Goal: Task Accomplishment & Management: Manage account settings

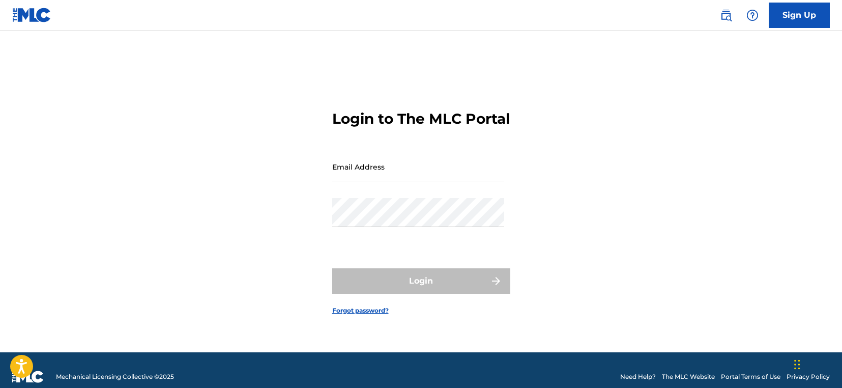
click at [368, 178] on input "Email Address" at bounding box center [418, 166] width 172 height 29
click at [365, 178] on input "Email Address" at bounding box center [418, 166] width 172 height 29
click at [386, 181] on input "howdy@mandolinorange.com" at bounding box center [418, 166] width 172 height 29
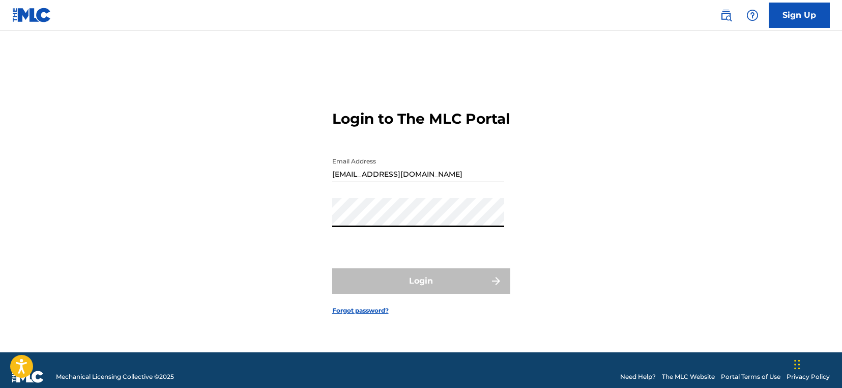
click at [345, 181] on input "howdy@mandolinorange.com" at bounding box center [418, 166] width 172 height 29
type input "[EMAIL_ADDRESS][DOMAIN_NAME]"
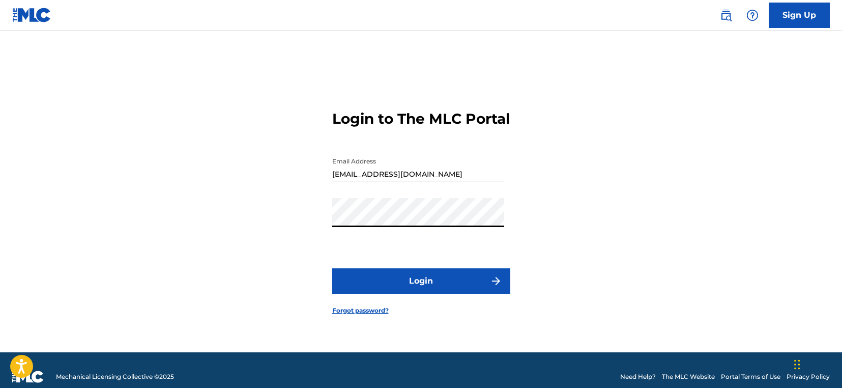
click at [416, 280] on button "Login" at bounding box center [421, 280] width 178 height 25
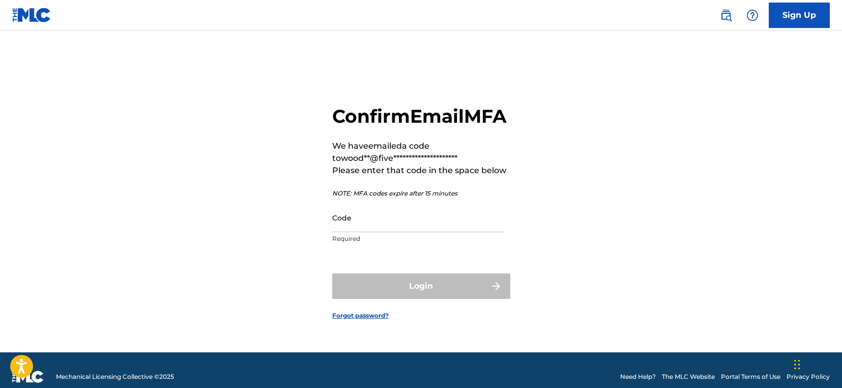
click at [383, 229] on input "Code" at bounding box center [418, 217] width 172 height 29
paste input "327937"
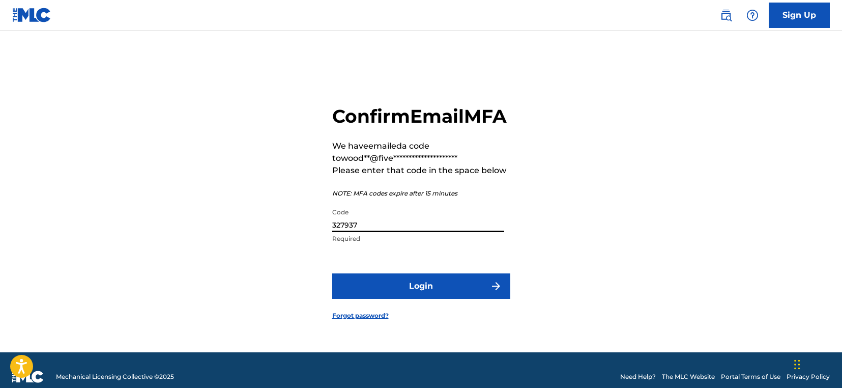
type input "327937"
click at [396, 294] on button "Login" at bounding box center [421, 285] width 178 height 25
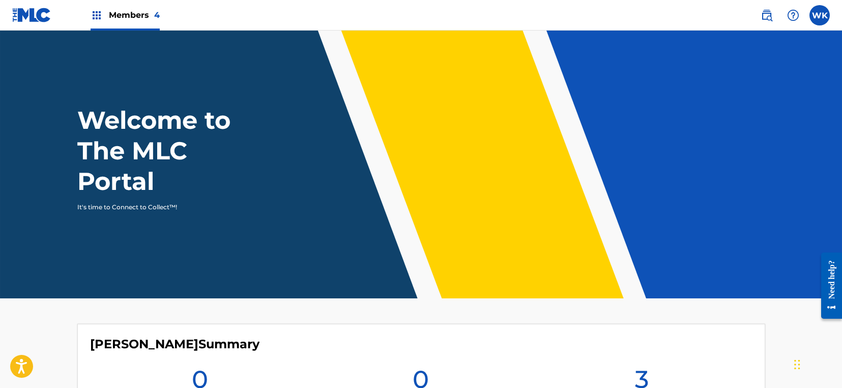
scroll to position [317, 0]
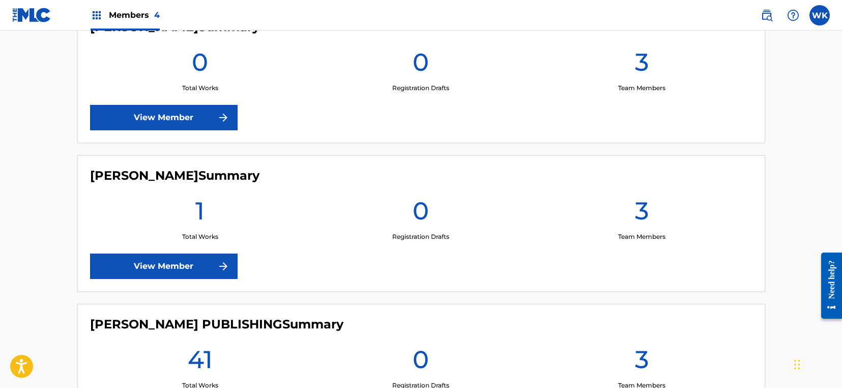
click at [213, 265] on link "View Member" at bounding box center [164, 265] width 148 height 25
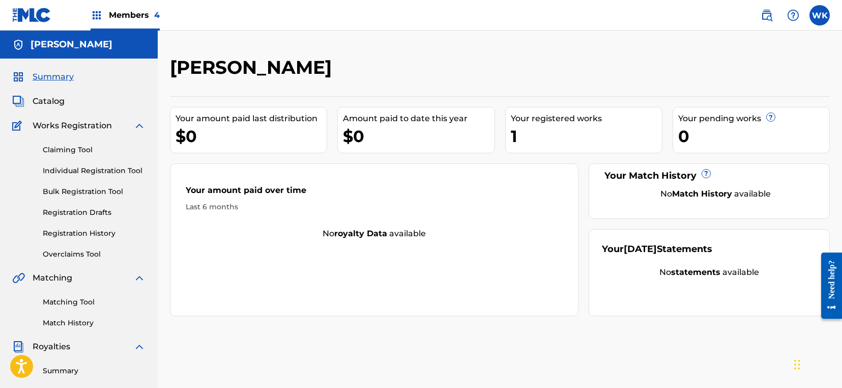
click at [57, 102] on span "Catalog" at bounding box center [49, 101] width 32 height 12
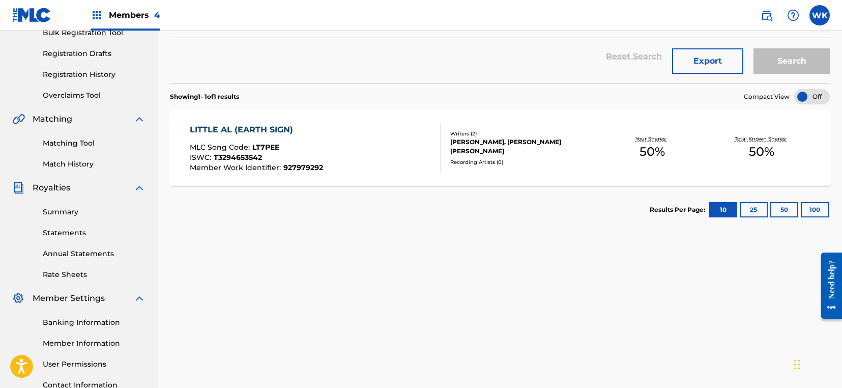
scroll to position [161, 0]
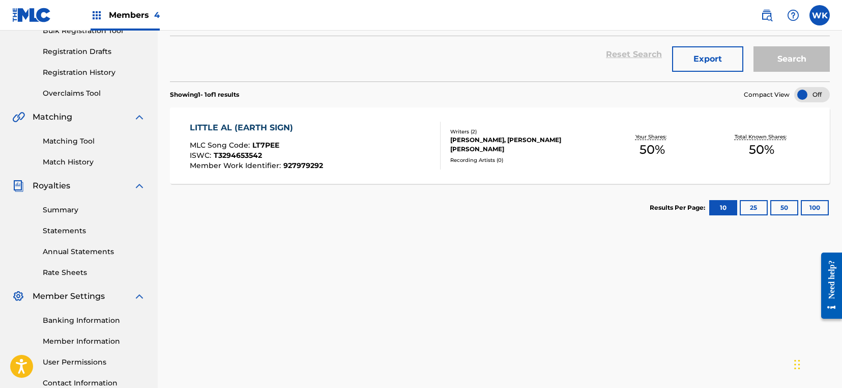
click at [245, 124] on div "LITTLE AL (EARTH SIGN)" at bounding box center [256, 128] width 133 height 12
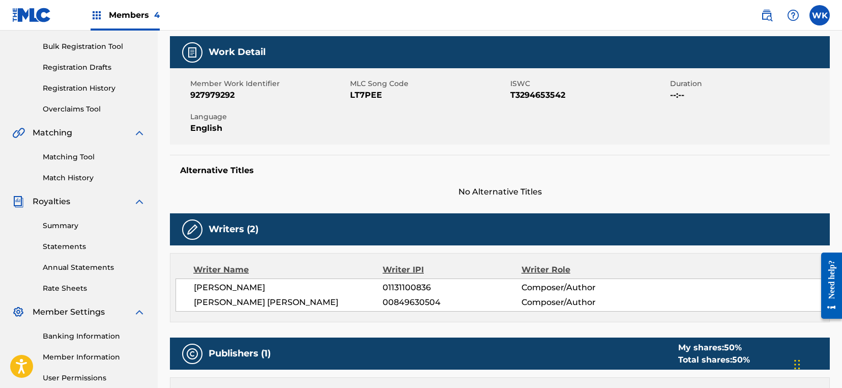
scroll to position [42, 0]
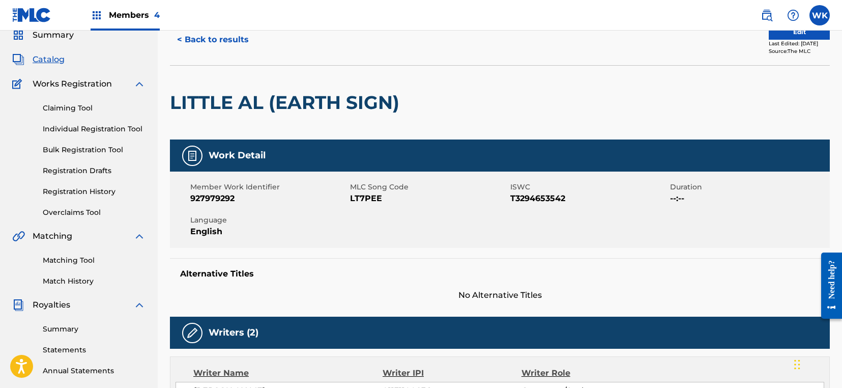
click at [113, 125] on link "Individual Registration Tool" at bounding box center [94, 129] width 103 height 11
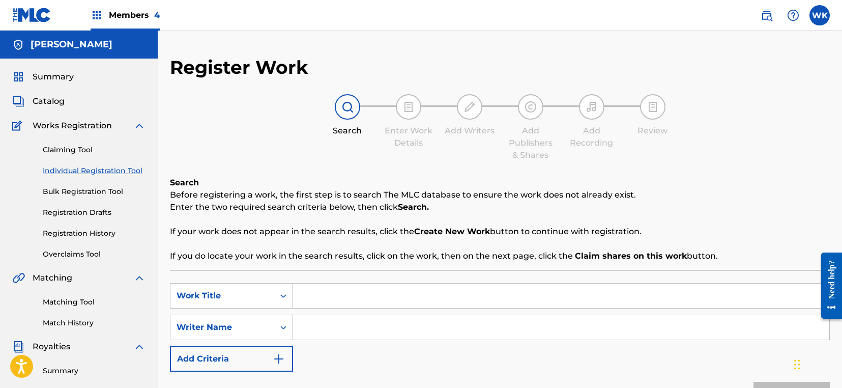
click at [88, 234] on link "Registration History" at bounding box center [94, 233] width 103 height 11
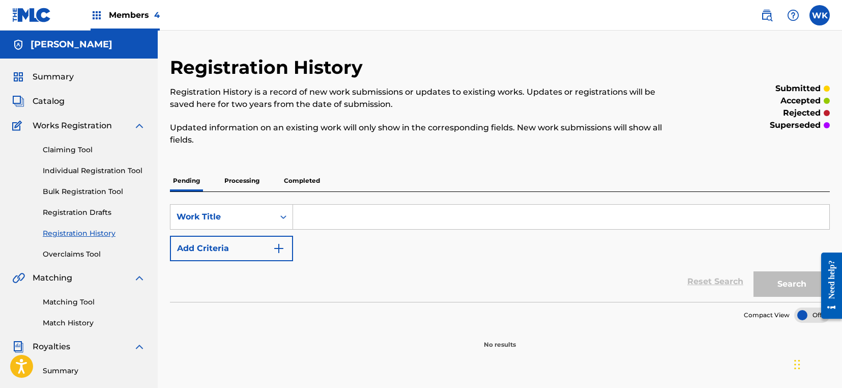
click at [244, 184] on p "Processing" at bounding box center [241, 180] width 41 height 21
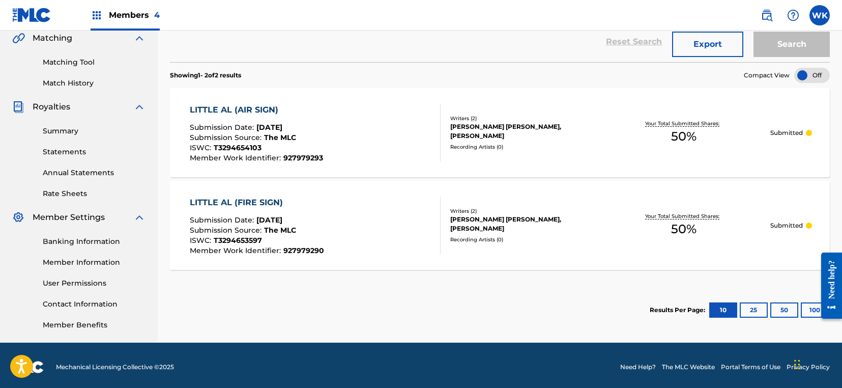
scroll to position [237, 0]
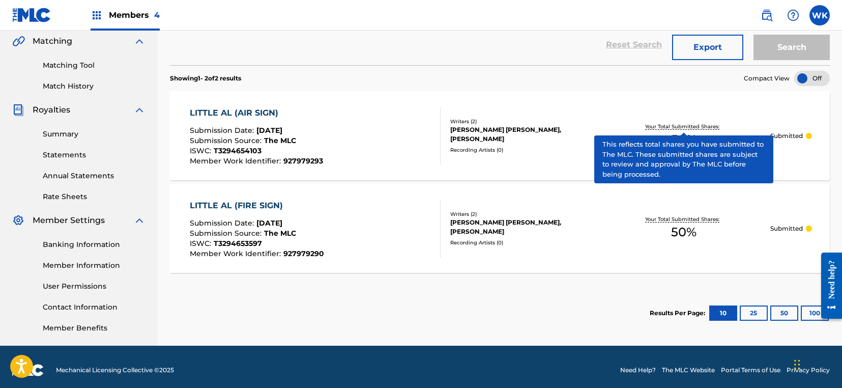
click at [696, 126] on p "Your Total Submitted Shares:" at bounding box center [683, 127] width 77 height 8
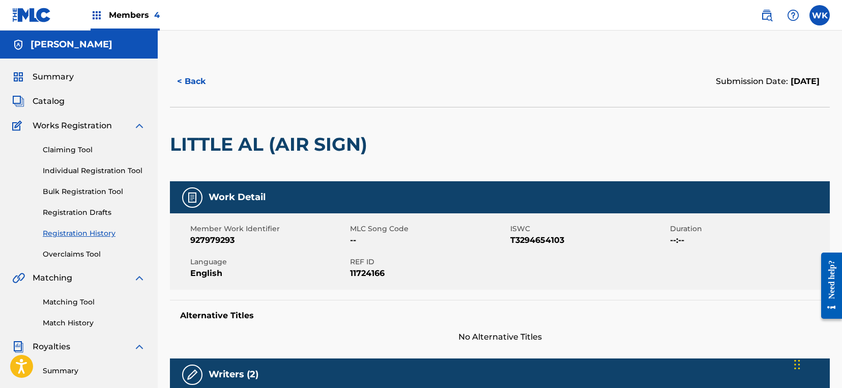
click at [195, 82] on button "< Back" at bounding box center [200, 81] width 61 height 25
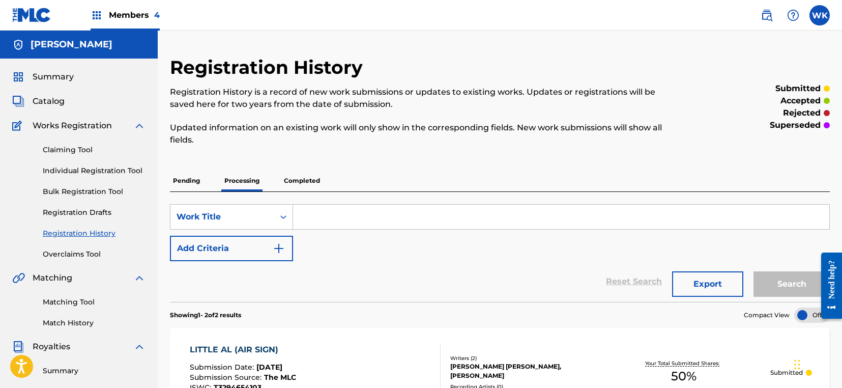
click at [312, 183] on p "Completed" at bounding box center [302, 180] width 42 height 21
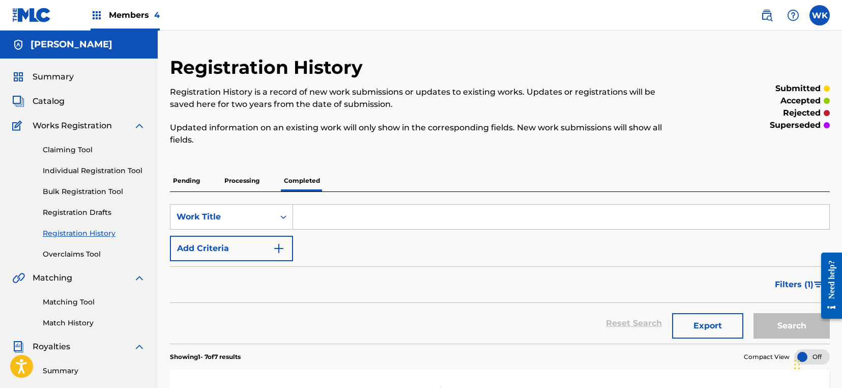
click at [74, 31] on div "Corey Wright" at bounding box center [79, 45] width 158 height 28
click at [69, 49] on h5 "Corey Wright" at bounding box center [72, 45] width 82 height 12
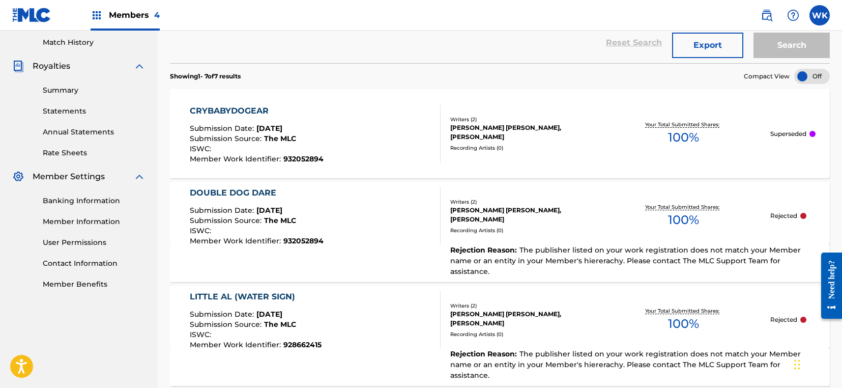
scroll to position [283, 0]
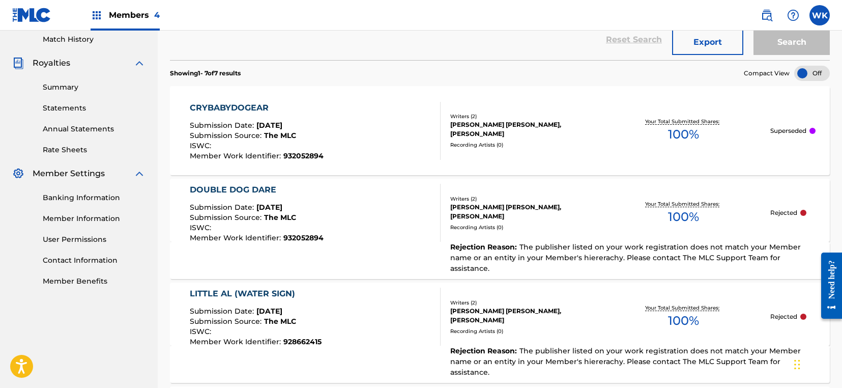
click at [83, 218] on link "Member Information" at bounding box center [94, 218] width 103 height 11
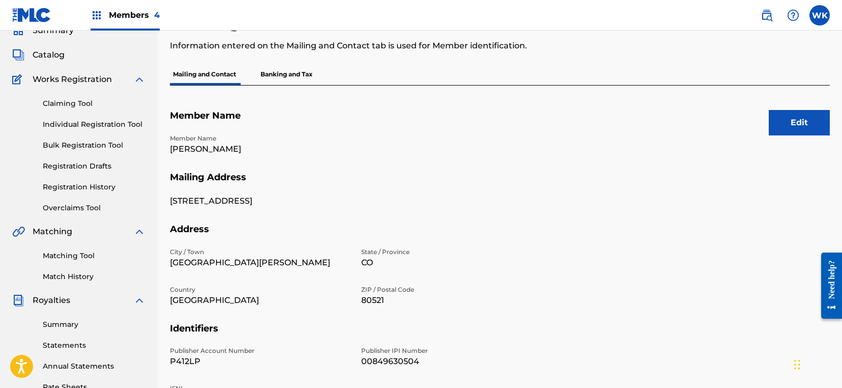
scroll to position [224, 0]
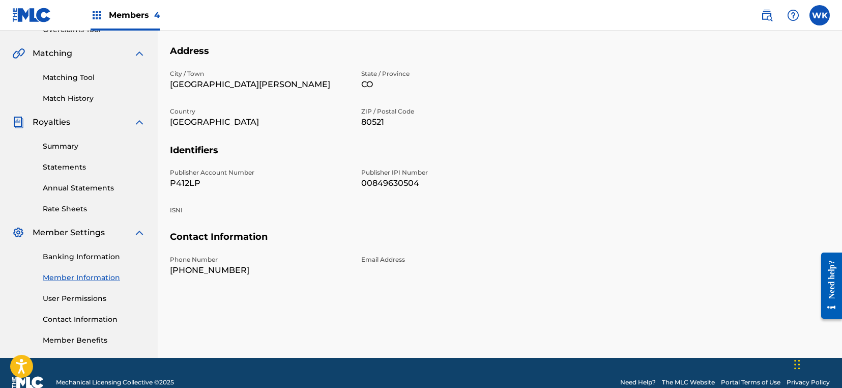
click at [76, 234] on span "Member Settings" at bounding box center [69, 232] width 72 height 12
click at [76, 255] on link "Banking Information" at bounding box center [94, 256] width 103 height 11
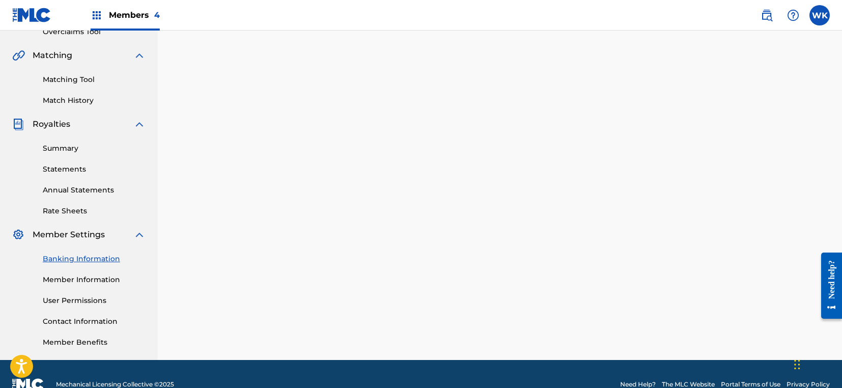
scroll to position [229, 0]
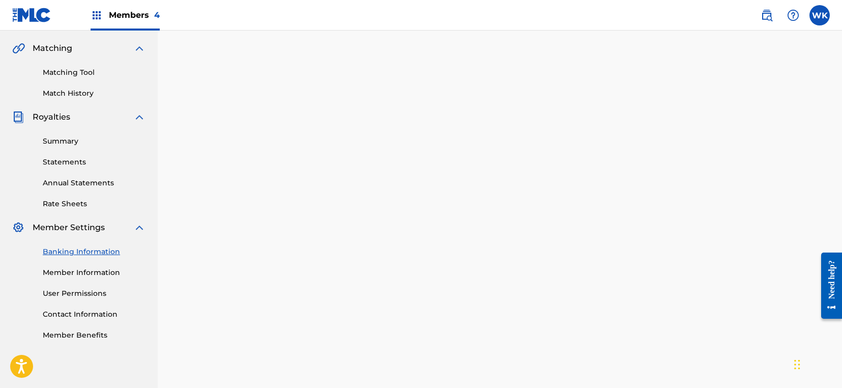
click at [76, 295] on link "User Permissions" at bounding box center [94, 293] width 103 height 11
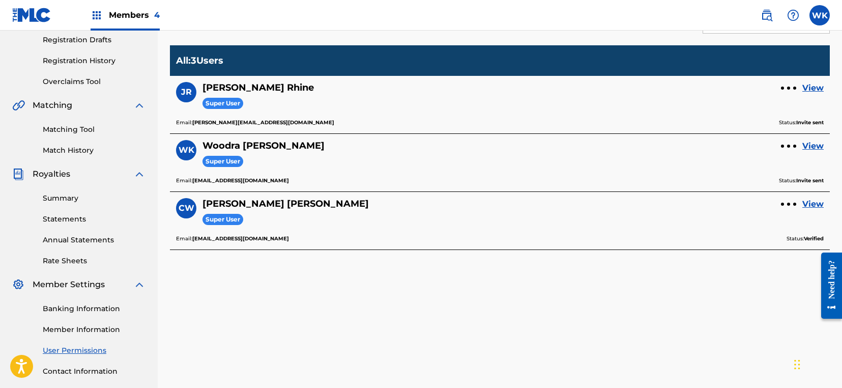
scroll to position [243, 0]
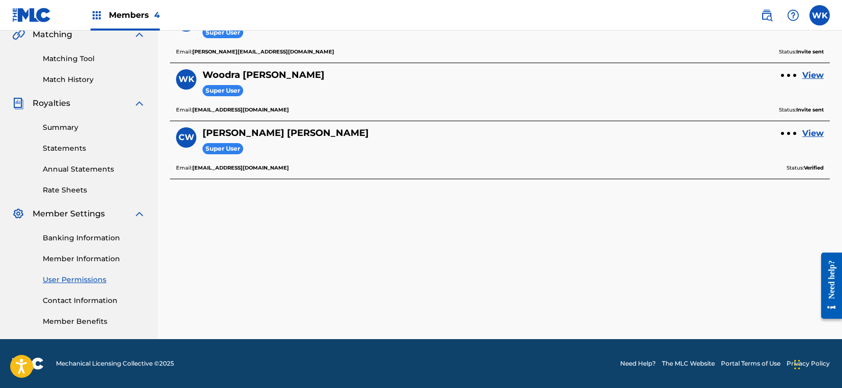
click at [74, 318] on link "Member Benefits" at bounding box center [94, 321] width 103 height 11
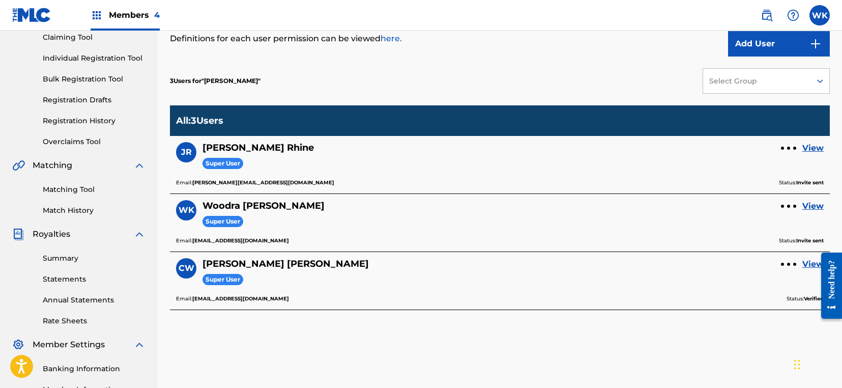
scroll to position [0, 0]
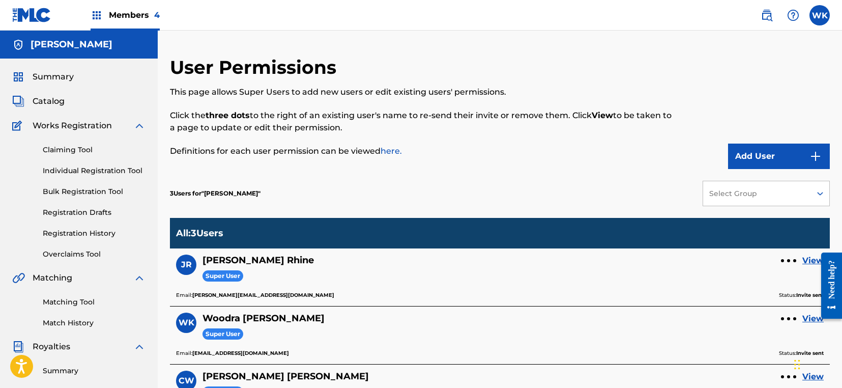
click at [28, 44] on div "Corey Wright" at bounding box center [79, 45] width 158 height 28
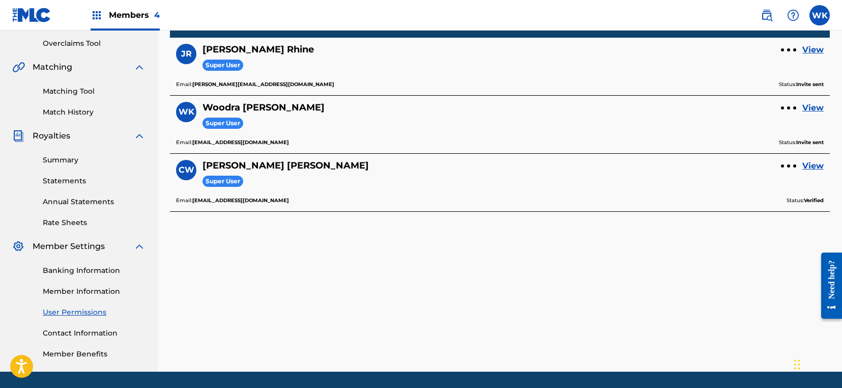
scroll to position [202, 0]
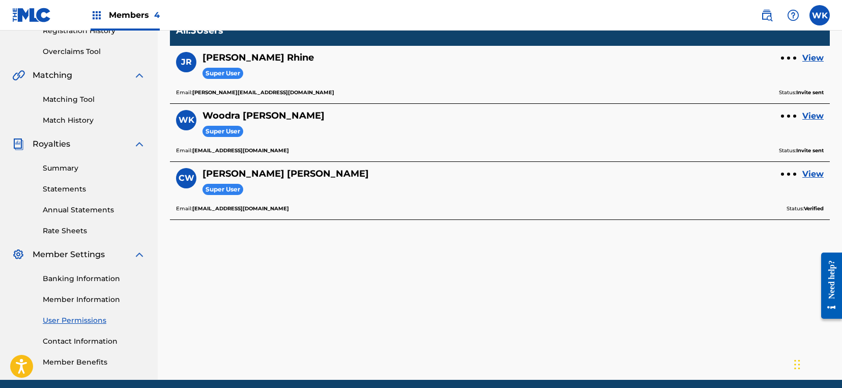
click at [85, 254] on span "Member Settings" at bounding box center [69, 254] width 72 height 12
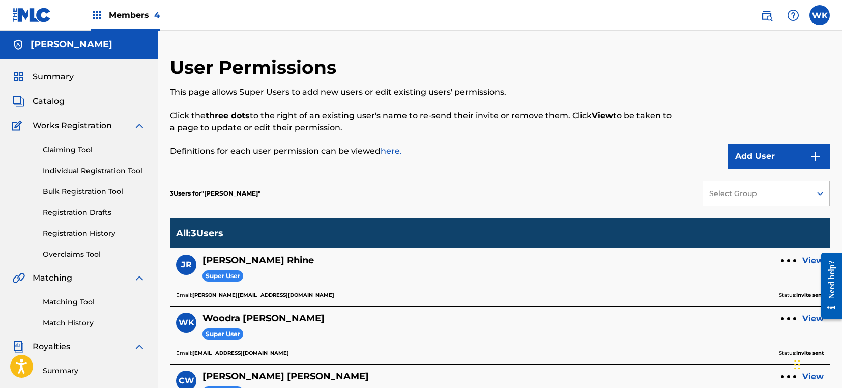
click at [45, 72] on span "Summary" at bounding box center [53, 77] width 41 height 12
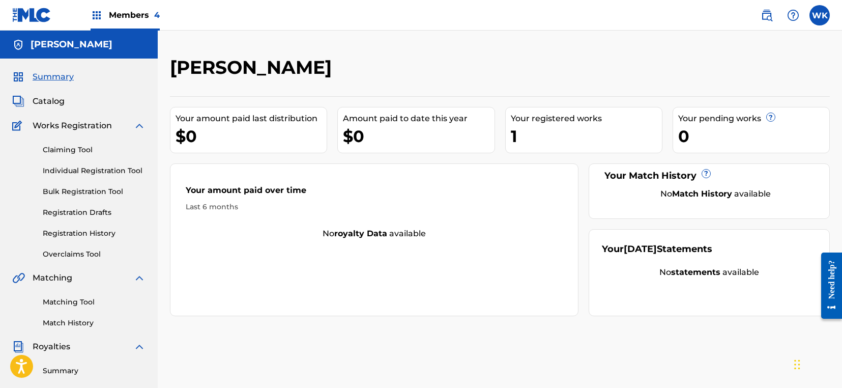
click at [52, 43] on h5 "Corey Wright" at bounding box center [72, 45] width 82 height 12
click at [99, 18] on img at bounding box center [97, 15] width 12 height 12
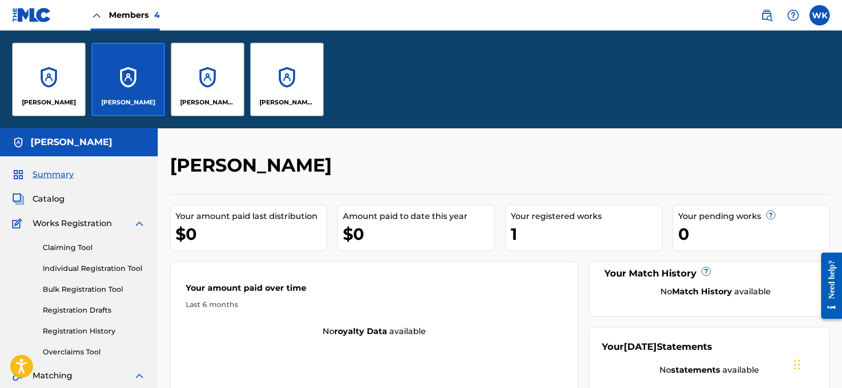
click at [109, 89] on div "Corey Wright" at bounding box center [128, 79] width 73 height 73
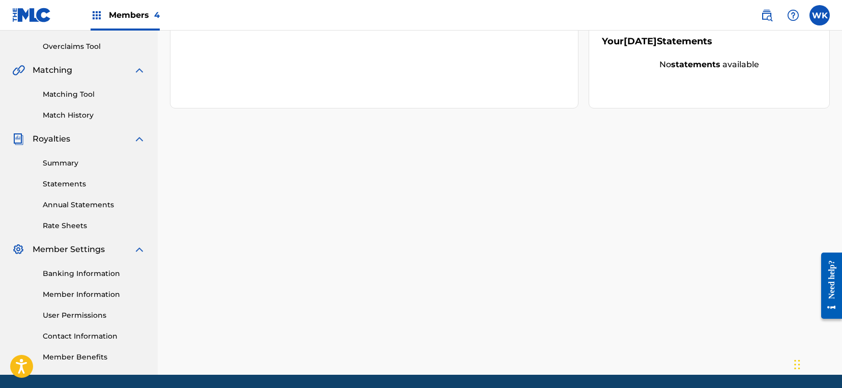
scroll to position [208, 0]
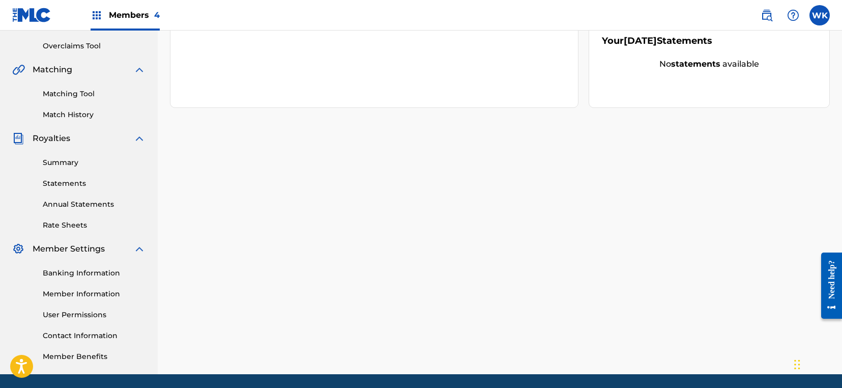
click at [82, 294] on link "Member Information" at bounding box center [94, 293] width 103 height 11
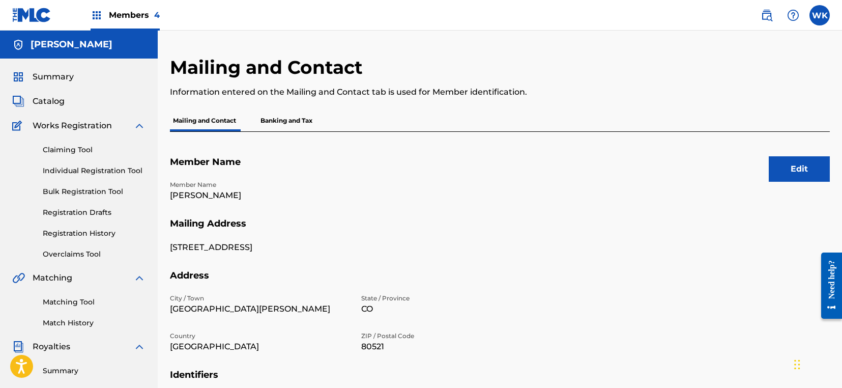
click at [75, 76] on div "Summary" at bounding box center [78, 77] width 133 height 12
click at [60, 77] on span "Summary" at bounding box center [53, 77] width 41 height 12
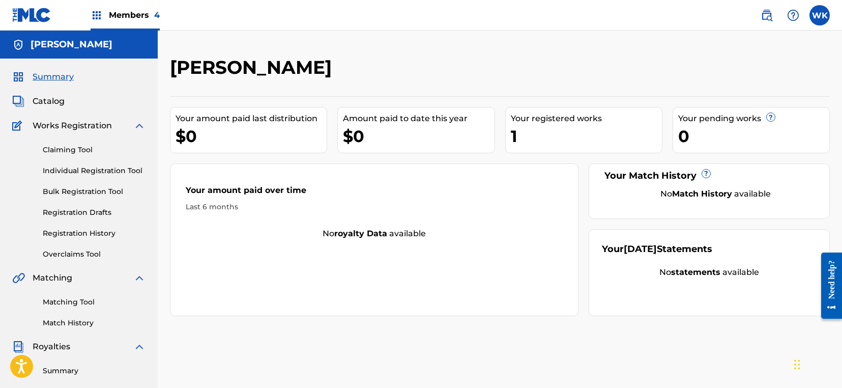
click at [77, 231] on link "Registration History" at bounding box center [94, 233] width 103 height 11
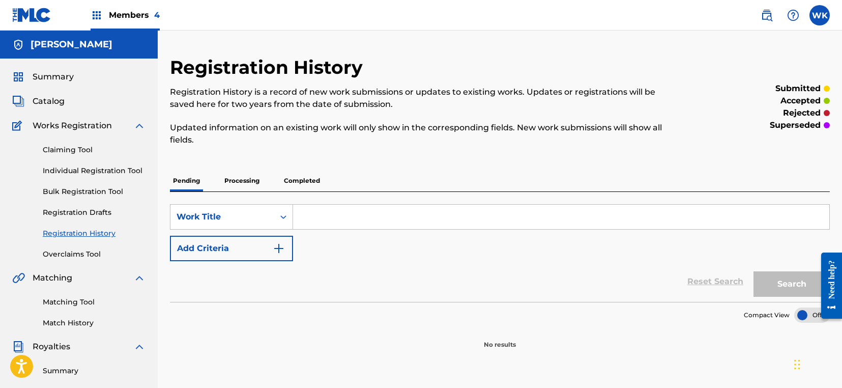
click at [298, 184] on p "Completed" at bounding box center [302, 180] width 42 height 21
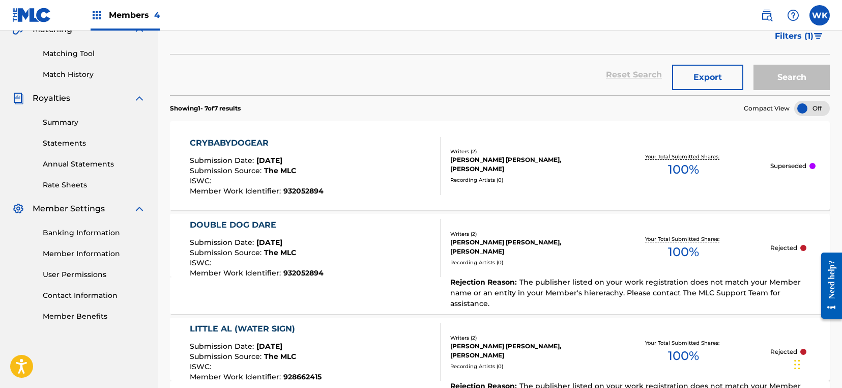
scroll to position [247, 0]
click at [294, 269] on span "932052894" at bounding box center [303, 273] width 40 height 9
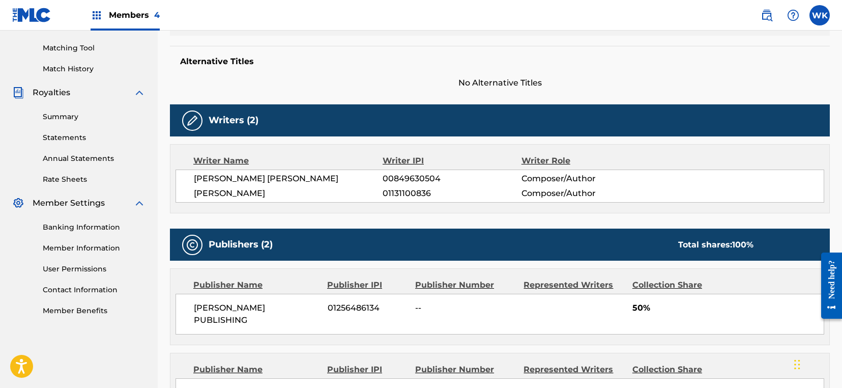
scroll to position [256, 0]
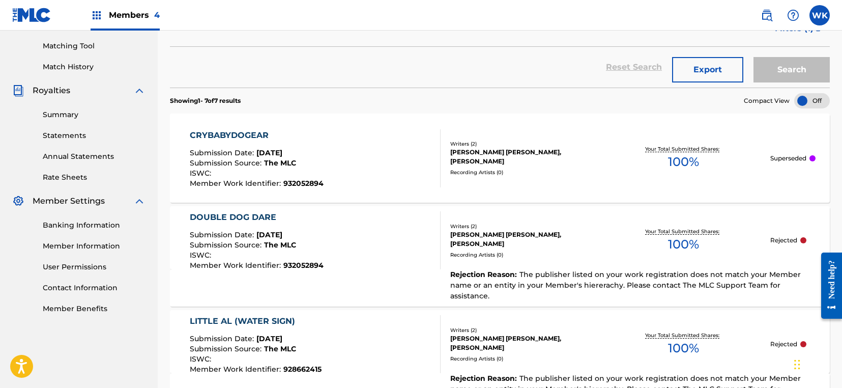
click at [93, 262] on link "User Permissions" at bounding box center [94, 266] width 103 height 11
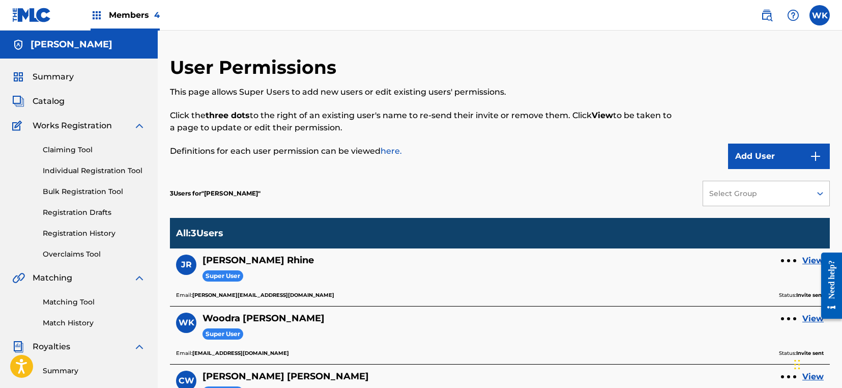
click at [759, 153] on button "Add User" at bounding box center [779, 155] width 102 height 25
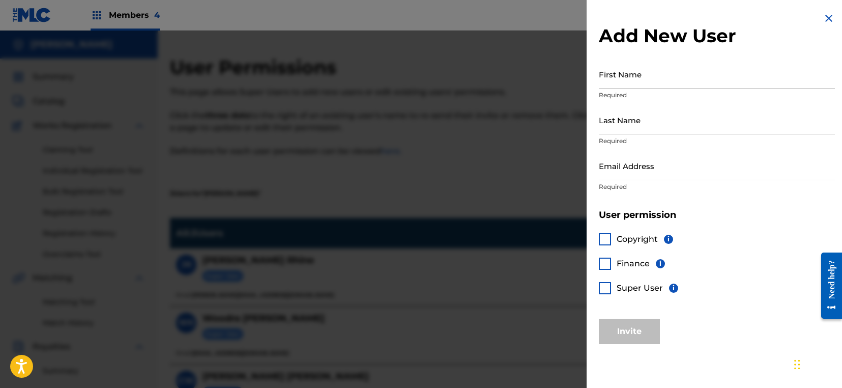
click at [823, 16] on img at bounding box center [829, 18] width 12 height 12
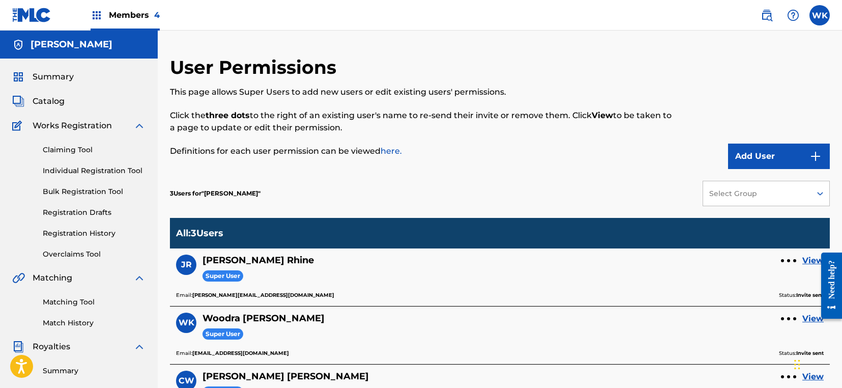
click at [826, 19] on label at bounding box center [819, 15] width 20 height 20
click at [819, 15] on input "WK Woodra Keene woodra@fiveheadentertainment.com Notification Preferences Profi…" at bounding box center [819, 15] width 0 height 0
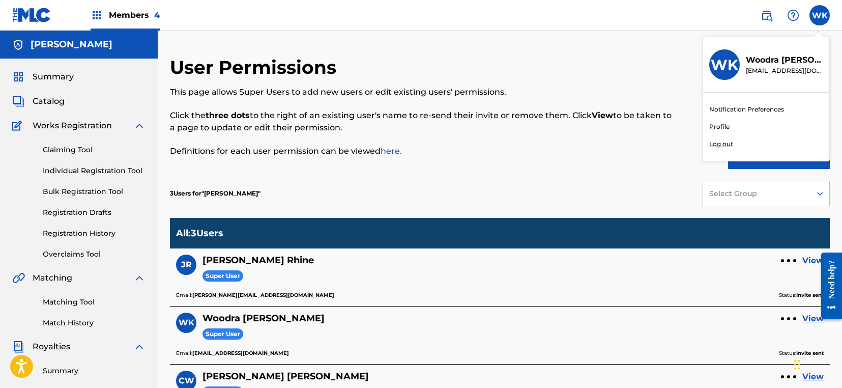
click at [722, 143] on p "Log out" at bounding box center [721, 143] width 24 height 9
click at [819, 15] on input "WK Woodra Keene woodra@fiveheadentertainment.com Notification Preferences Profi…" at bounding box center [819, 15] width 0 height 0
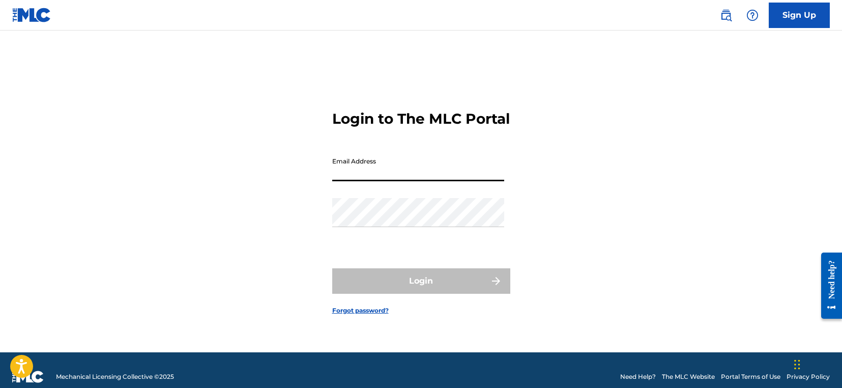
click at [372, 178] on input "Email Address" at bounding box center [418, 166] width 172 height 29
type input "c"
paste input "cor.bleep.bloop@gmail.com"
type input "cor.bleep.bloop@gmail.com"
click at [608, 219] on div "Login to The MLC Portal Email Address cor.bleep.bloop@gmail.com Password Login …" at bounding box center [421, 204] width 712 height 296
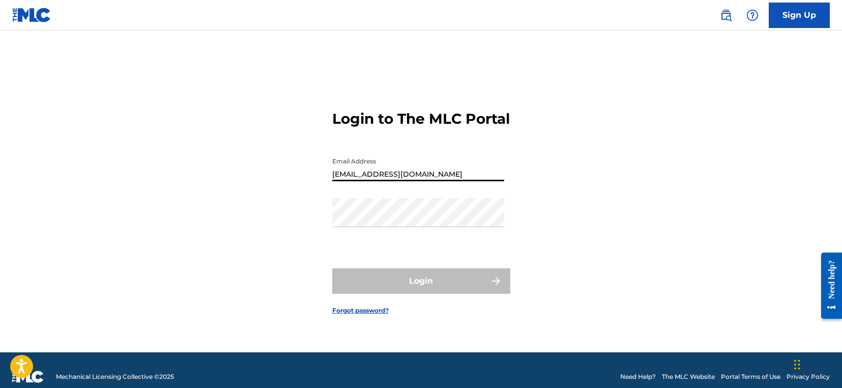
click at [372, 181] on input "cor.bleep.bloop@gmail.com" at bounding box center [418, 166] width 172 height 29
click at [372, 181] on input "Email Address" at bounding box center [418, 166] width 172 height 29
type input "[EMAIL_ADDRESS][DOMAIN_NAME]"
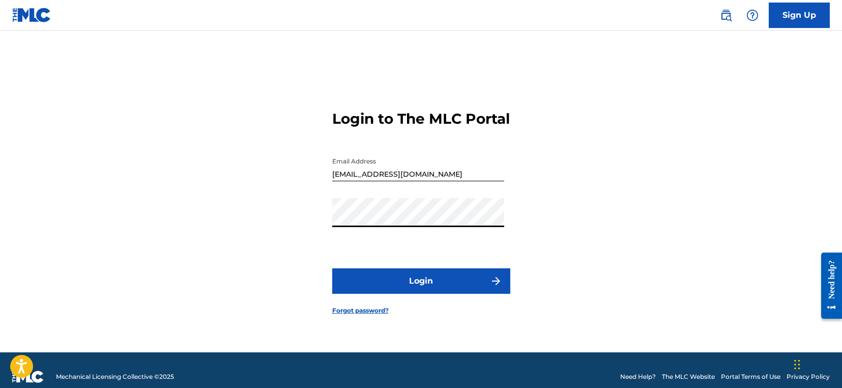
click at [402, 284] on button "Login" at bounding box center [421, 280] width 178 height 25
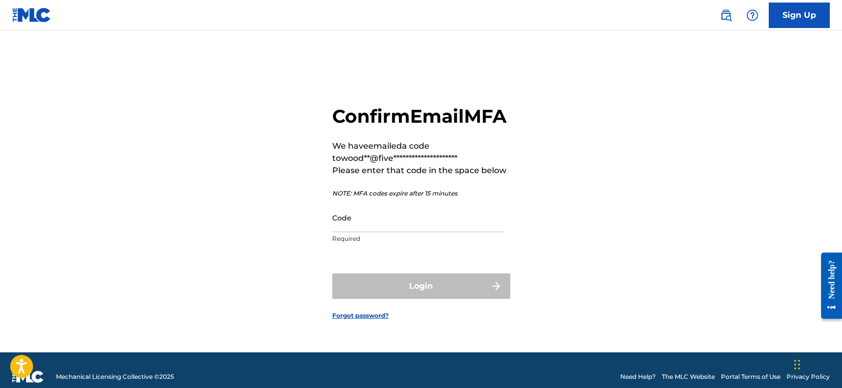
click at [408, 232] on input "Code" at bounding box center [418, 217] width 172 height 29
paste input "289731"
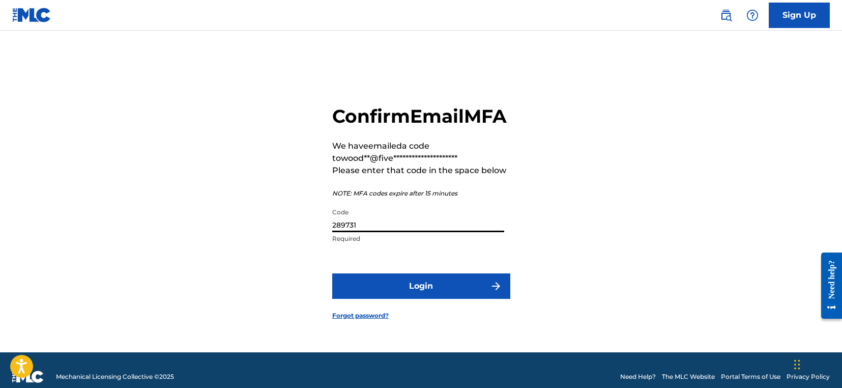
type input "289731"
click at [393, 298] on button "Login" at bounding box center [421, 285] width 178 height 25
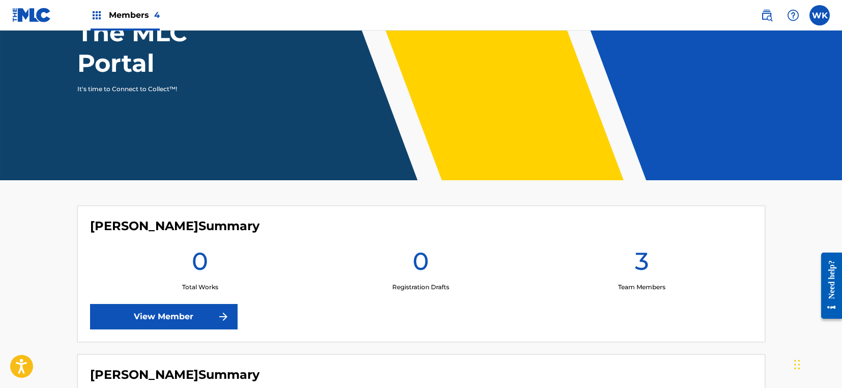
scroll to position [343, 0]
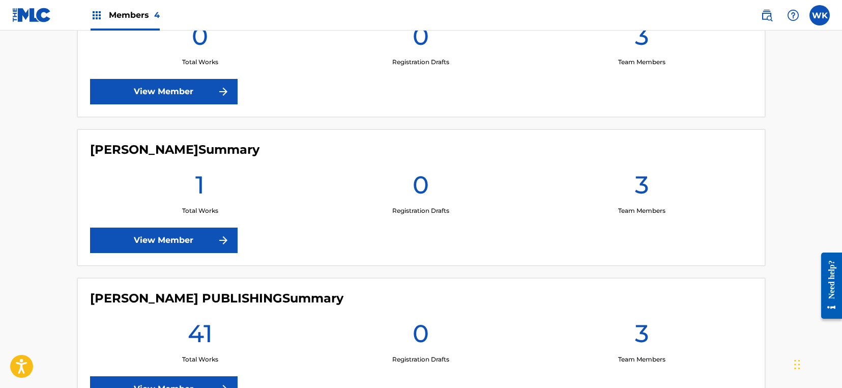
click at [201, 239] on link "View Member" at bounding box center [164, 239] width 148 height 25
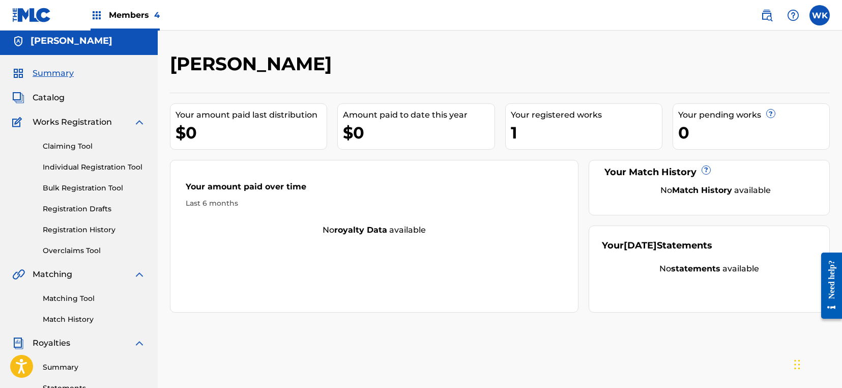
scroll to position [243, 0]
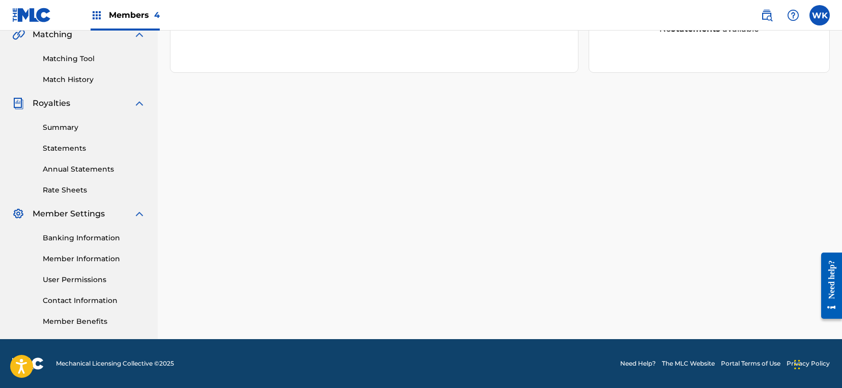
click at [83, 277] on link "User Permissions" at bounding box center [94, 279] width 103 height 11
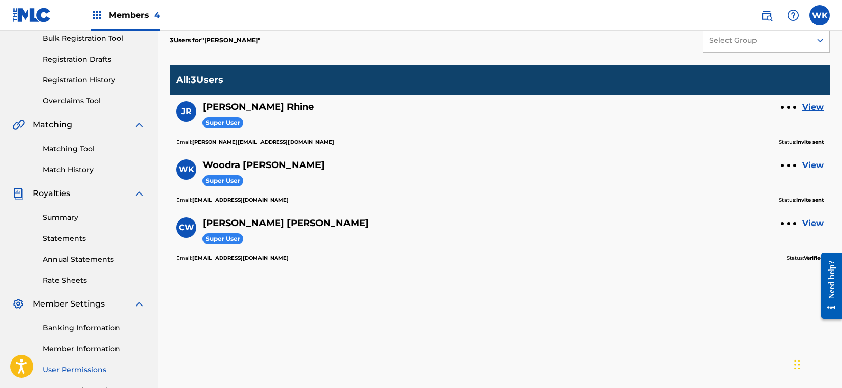
scroll to position [154, 0]
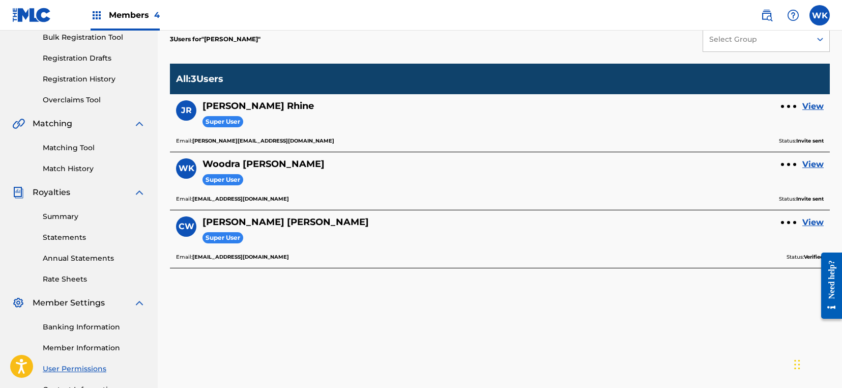
click at [813, 160] on link "View" at bounding box center [812, 164] width 21 height 12
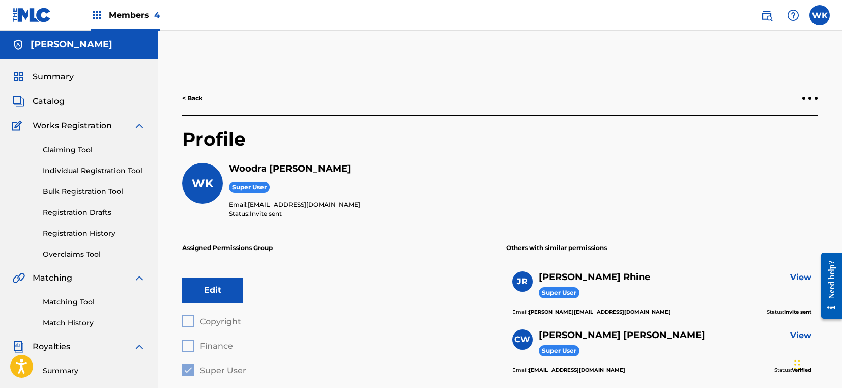
click at [808, 97] on div at bounding box center [809, 98] width 3 height 3
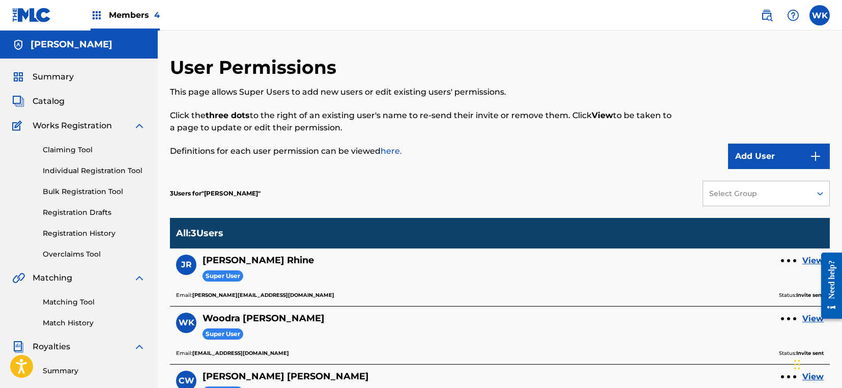
click at [804, 156] on button "Add User" at bounding box center [779, 155] width 102 height 25
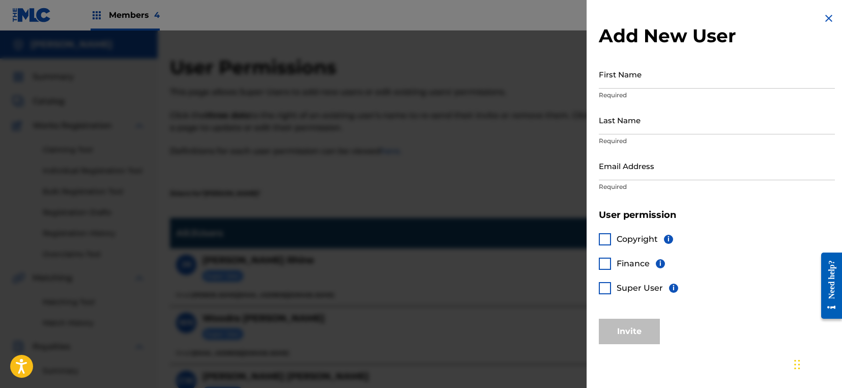
click at [606, 285] on div at bounding box center [605, 288] width 12 height 12
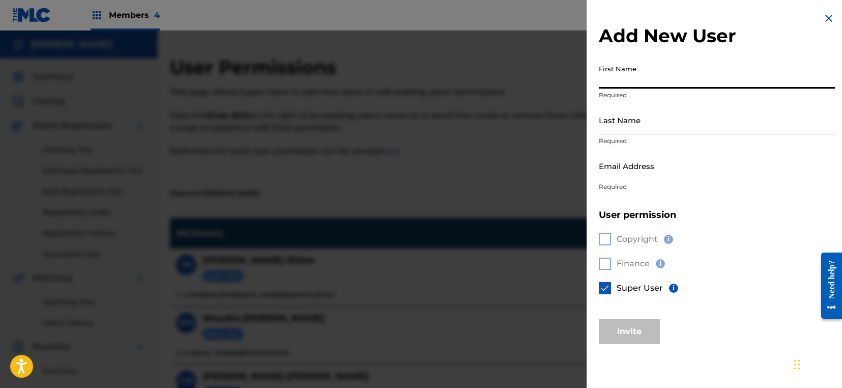
click at [611, 76] on input "First Name" at bounding box center [717, 74] width 236 height 29
type input "Corey"
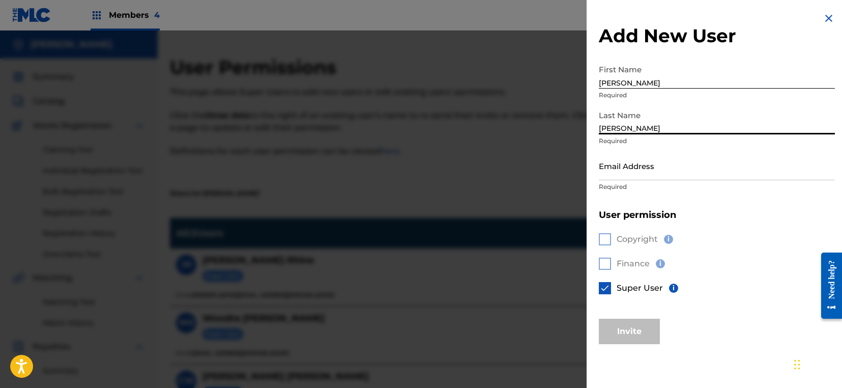
type input "Wright"
click at [825, 15] on img at bounding box center [829, 18] width 12 height 12
